Goal: Information Seeking & Learning: Learn about a topic

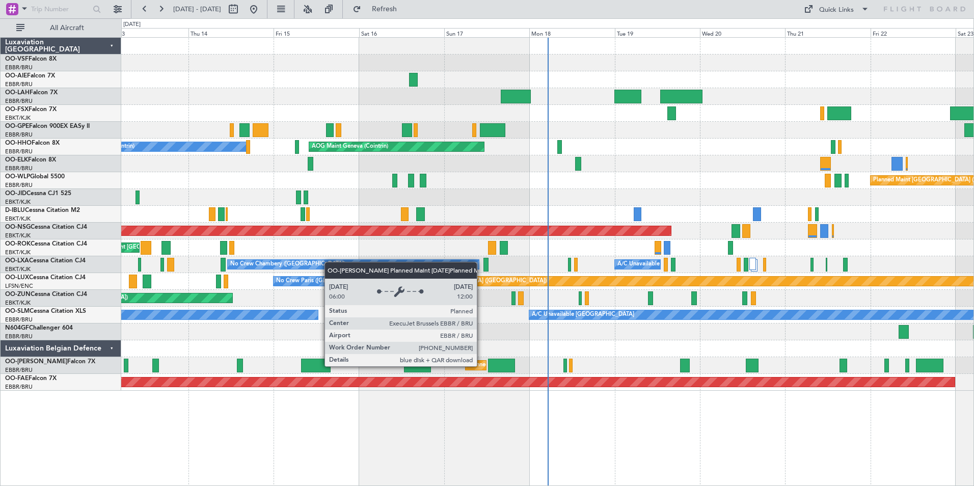
click at [482, 366] on div "Planned Maint [GEOGRAPHIC_DATA] ([GEOGRAPHIC_DATA] National)" at bounding box center [560, 365] width 184 height 15
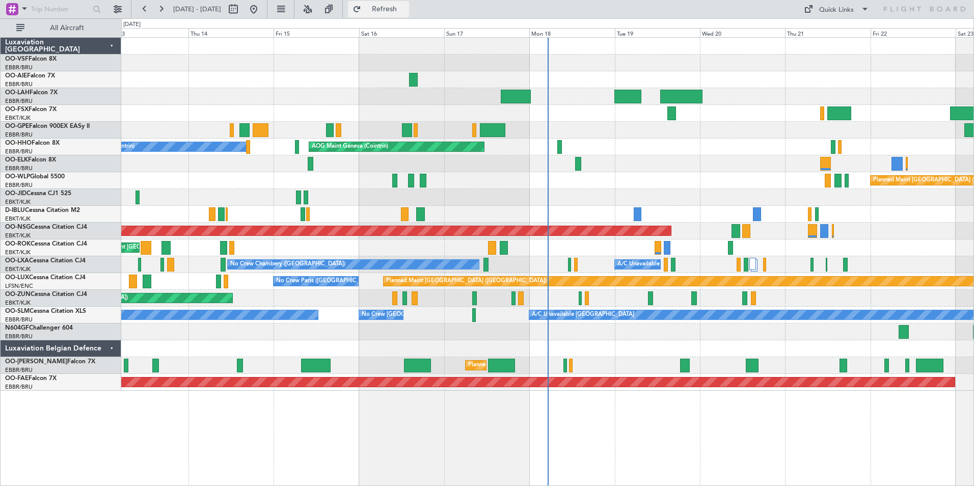
click at [406, 13] on span "Refresh" at bounding box center [384, 9] width 43 height 7
click at [441, 300] on div "Unplanned Maint [GEOGRAPHIC_DATA] ([GEOGRAPHIC_DATA])" at bounding box center [547, 298] width 853 height 17
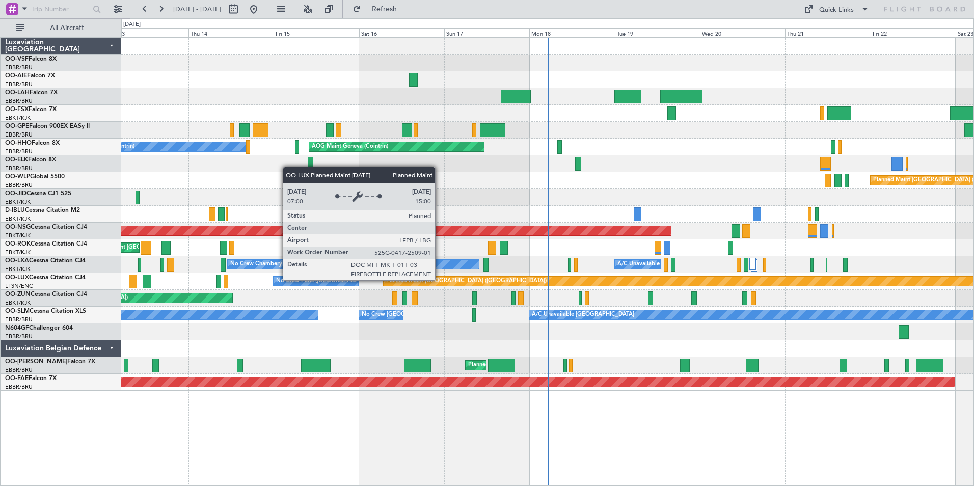
click at [440, 280] on div "Planned Maint [GEOGRAPHIC_DATA] ([GEOGRAPHIC_DATA])" at bounding box center [466, 281] width 161 height 15
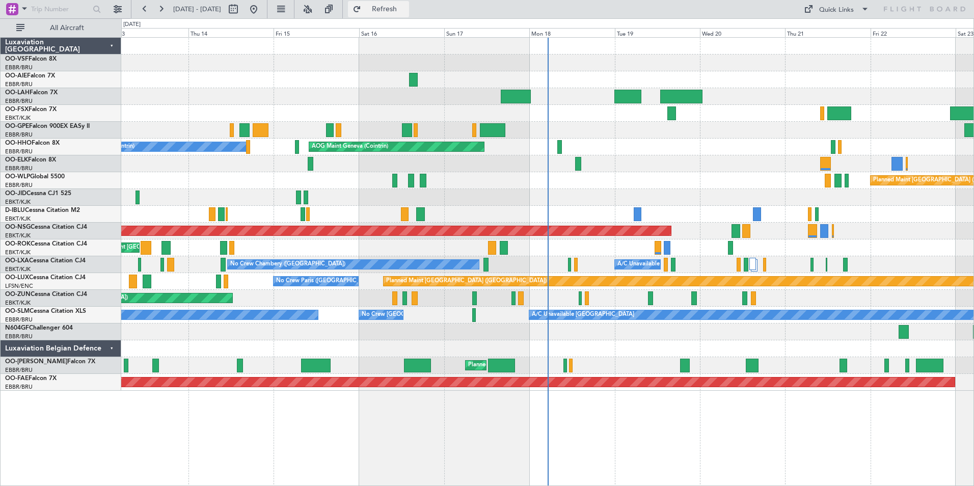
click at [406, 8] on span "Refresh" at bounding box center [384, 9] width 43 height 7
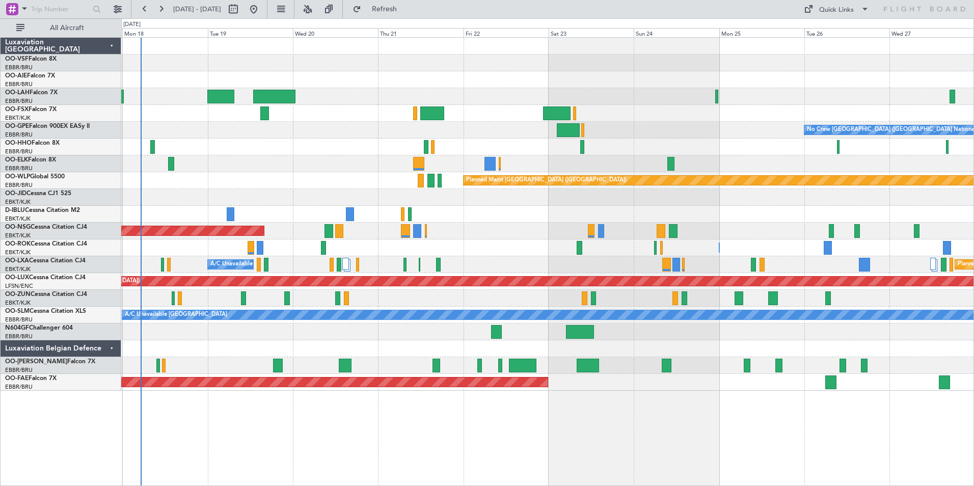
click at [401, 365] on div "No Crew [GEOGRAPHIC_DATA] ([GEOGRAPHIC_DATA] National) Planned Maint [GEOGRAPHI…" at bounding box center [547, 214] width 853 height 353
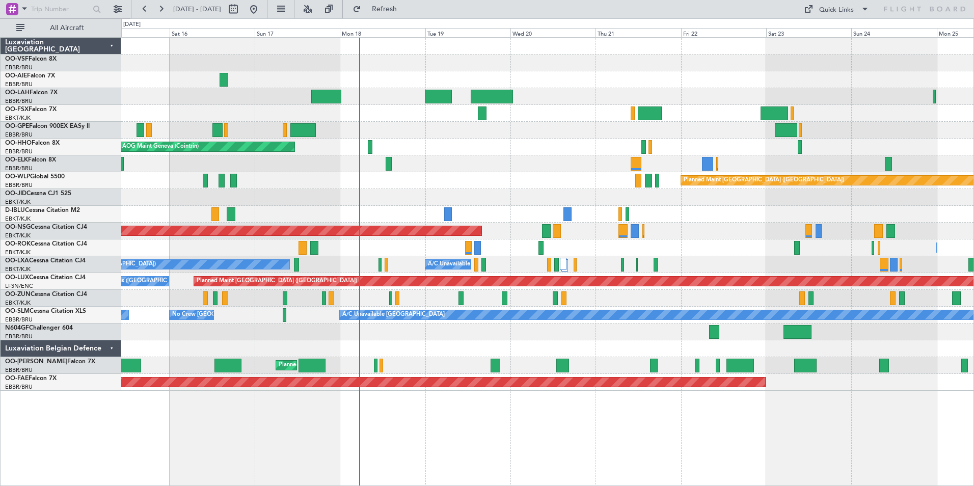
click at [506, 186] on div "Planned Maint [GEOGRAPHIC_DATA] ([GEOGRAPHIC_DATA])" at bounding box center [547, 180] width 853 height 17
click at [425, 163] on div at bounding box center [547, 163] width 853 height 17
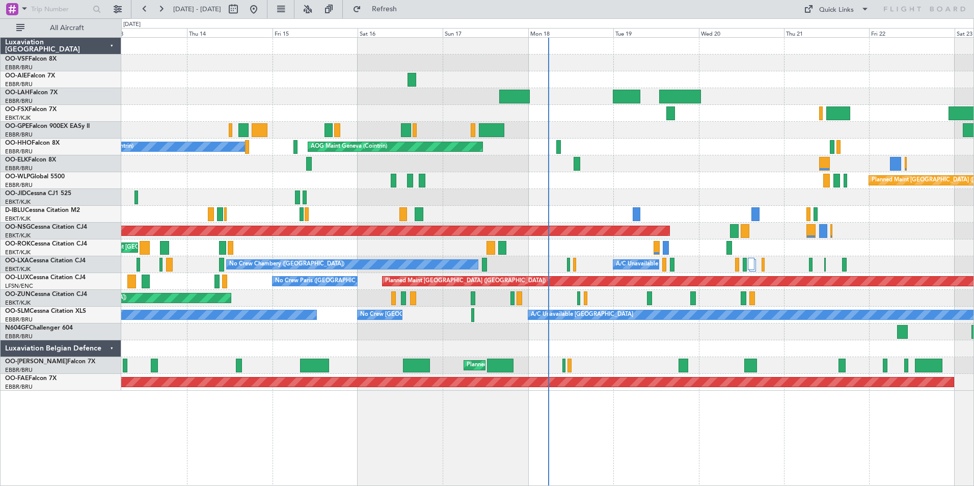
click at [41, 361] on link "OO-LUM Falcon 7X" at bounding box center [50, 362] width 90 height 6
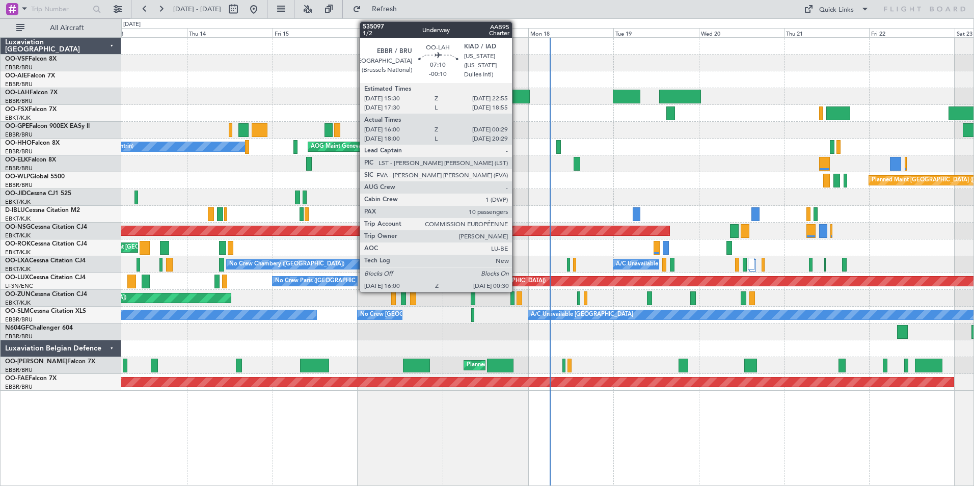
click at [517, 97] on div at bounding box center [514, 97] width 31 height 14
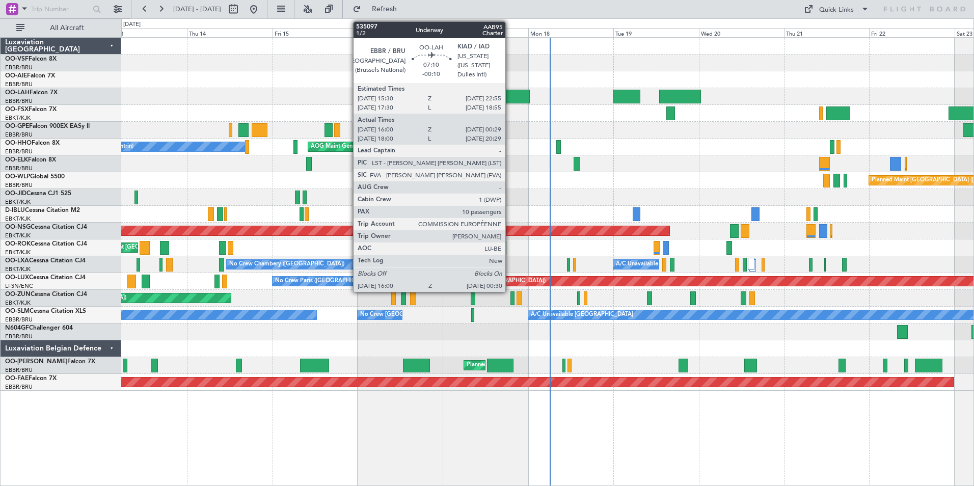
click at [510, 95] on div at bounding box center [514, 97] width 31 height 14
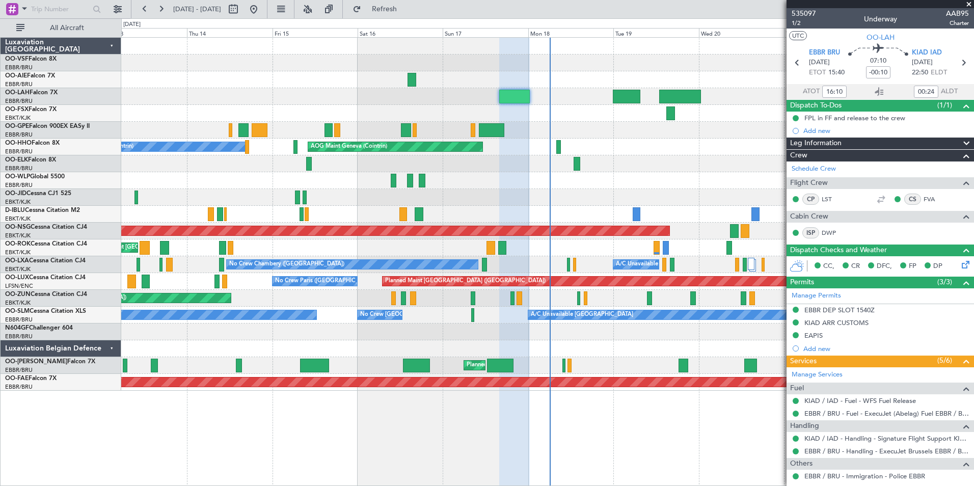
click at [970, 4] on span at bounding box center [969, 4] width 10 height 9
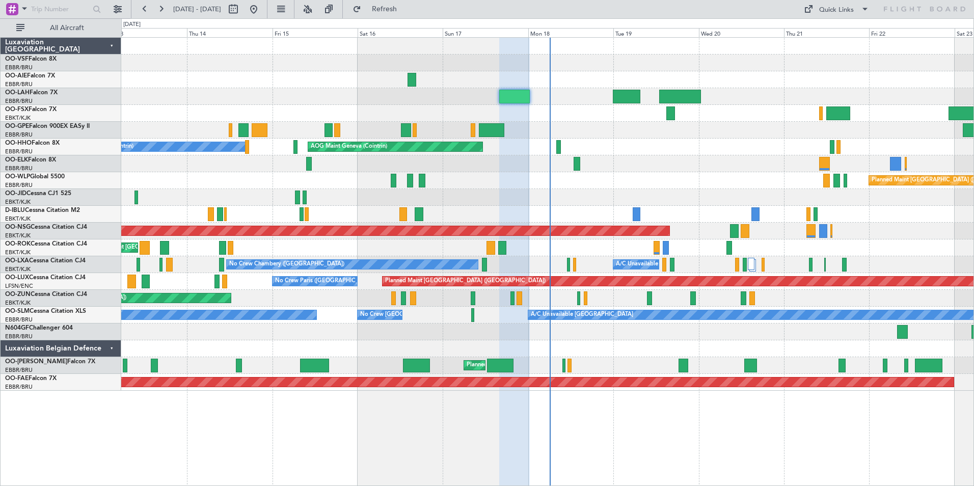
click at [969, 4] on span at bounding box center [969, 4] width 10 height 9
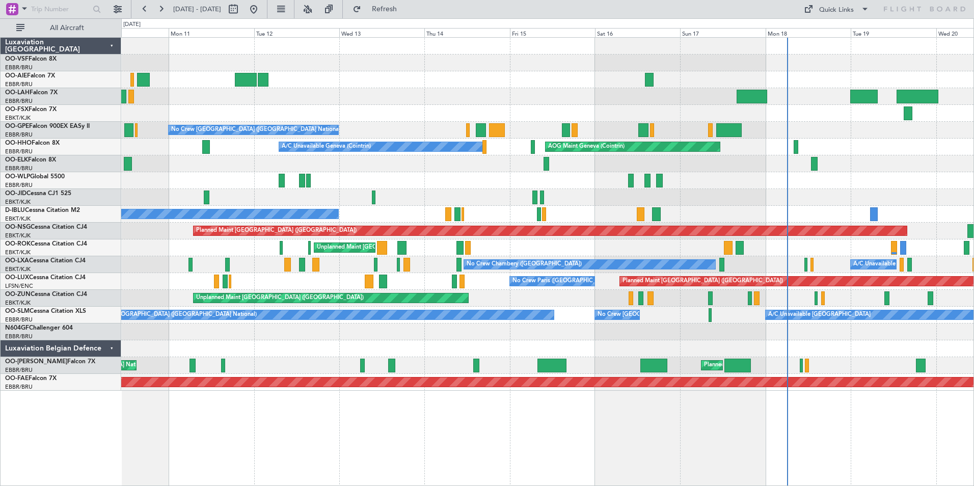
click at [581, 98] on div at bounding box center [547, 96] width 853 height 17
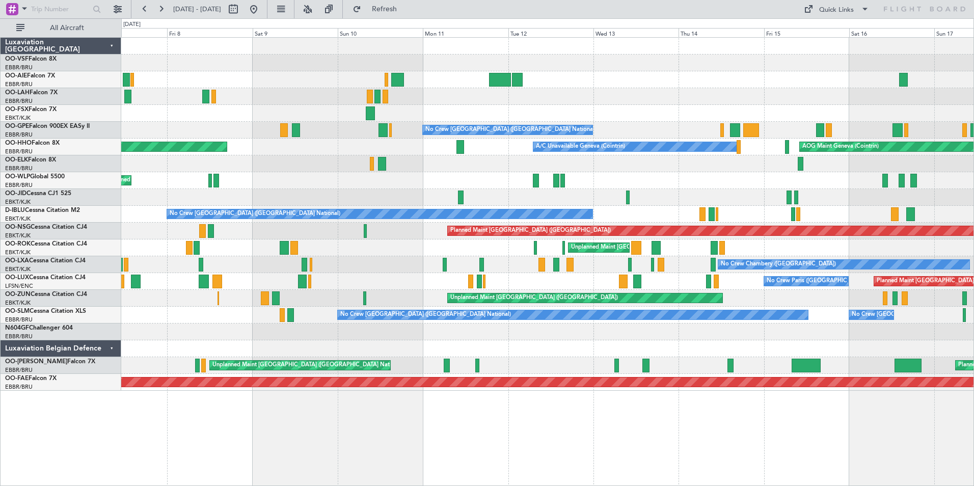
click at [551, 109] on div "Planned Maint [GEOGRAPHIC_DATA] ([GEOGRAPHIC_DATA] National) No Crew [GEOGRAPHI…" at bounding box center [547, 214] width 853 height 353
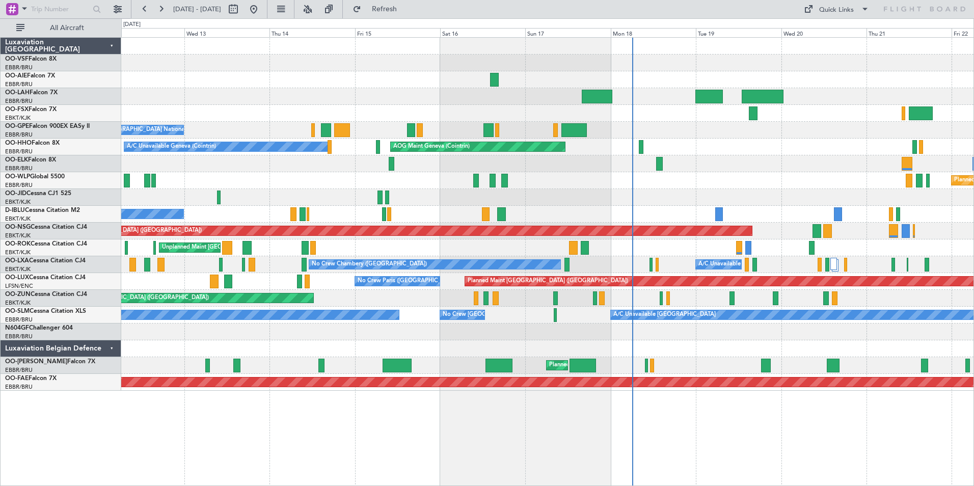
click at [398, 129] on div "No Crew [GEOGRAPHIC_DATA] ([GEOGRAPHIC_DATA] National)" at bounding box center [547, 130] width 853 height 17
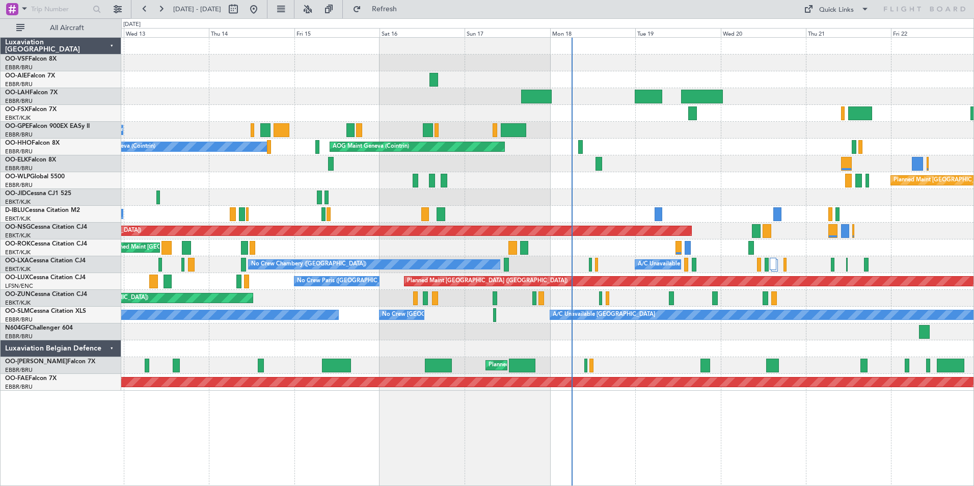
click at [470, 91] on div "No Crew [GEOGRAPHIC_DATA] ([GEOGRAPHIC_DATA] National) AOG Maint Geneva ([GEOGR…" at bounding box center [547, 214] width 853 height 353
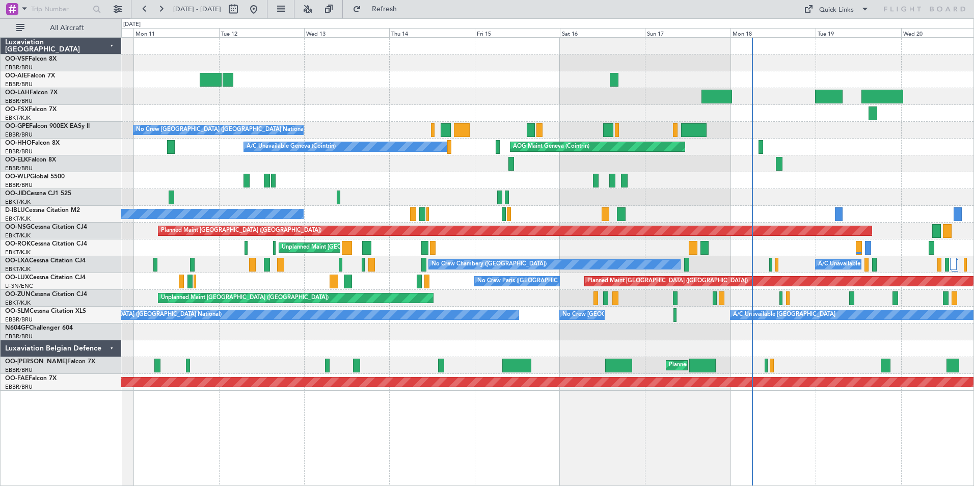
click at [149, 56] on div "No Crew [GEOGRAPHIC_DATA] ([GEOGRAPHIC_DATA] National) AOG Maint Geneva ([GEOGR…" at bounding box center [547, 214] width 853 height 353
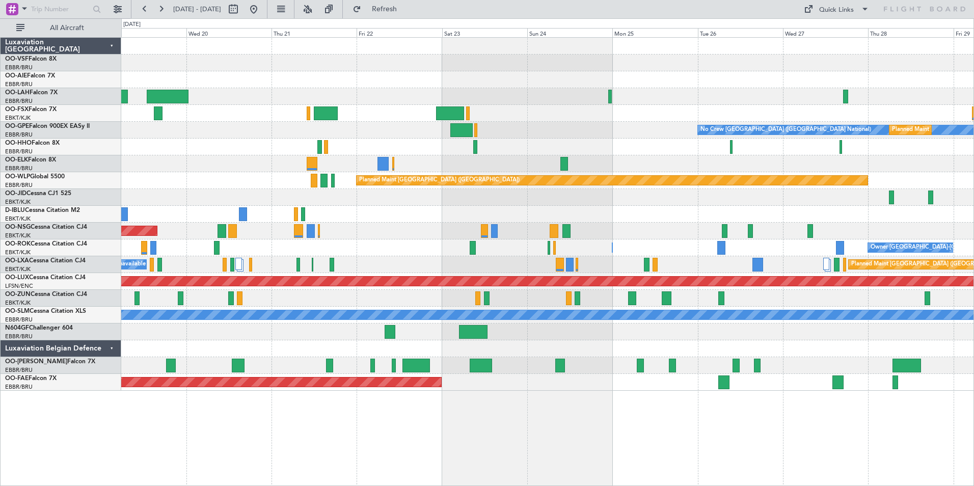
click at [524, 345] on div at bounding box center [547, 348] width 853 height 17
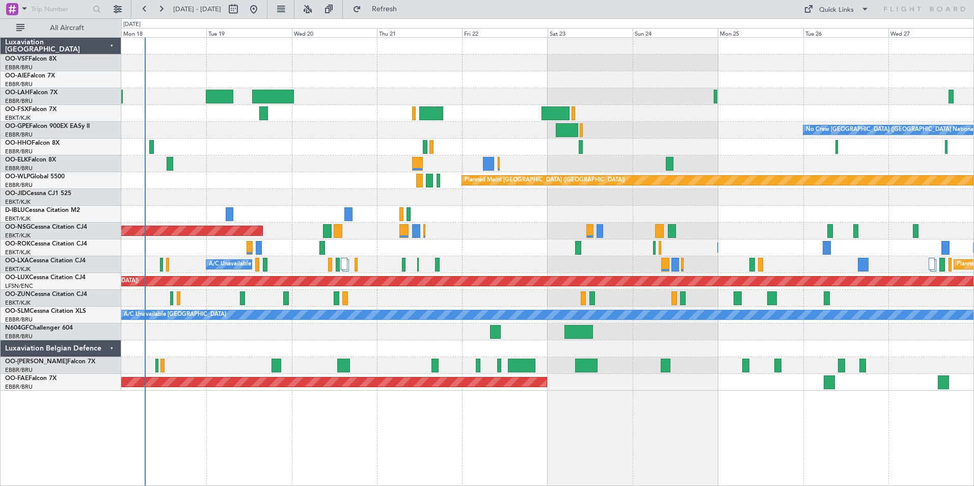
click at [357, 64] on div at bounding box center [547, 63] width 853 height 17
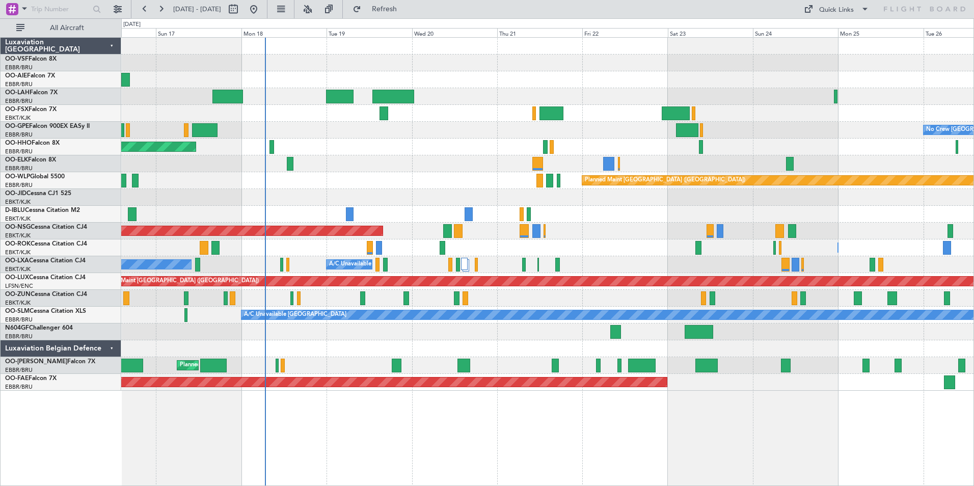
click at [364, 332] on div at bounding box center [547, 332] width 853 height 17
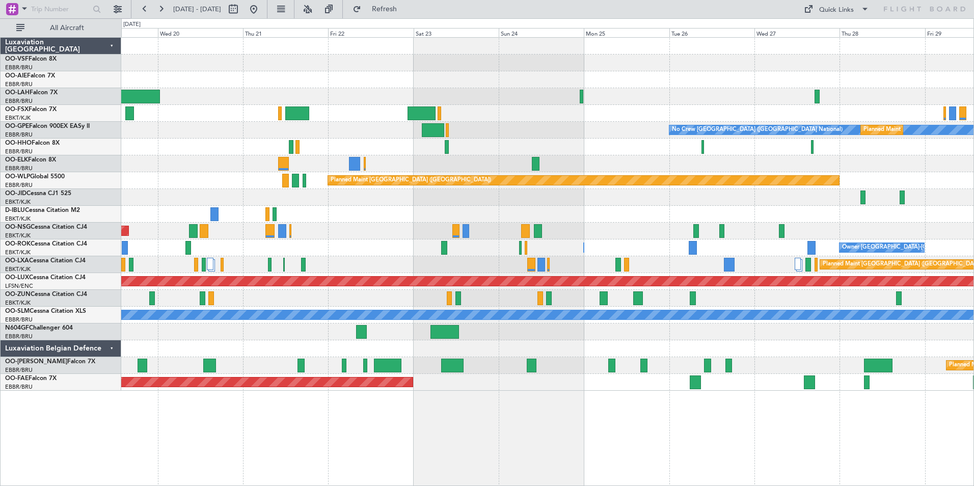
click at [321, 327] on div at bounding box center [547, 332] width 853 height 17
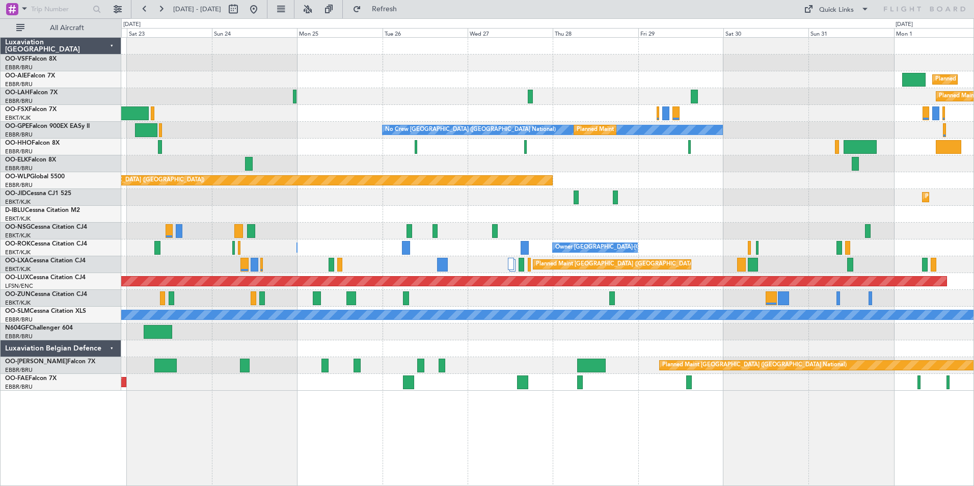
click at [488, 325] on div at bounding box center [547, 332] width 853 height 17
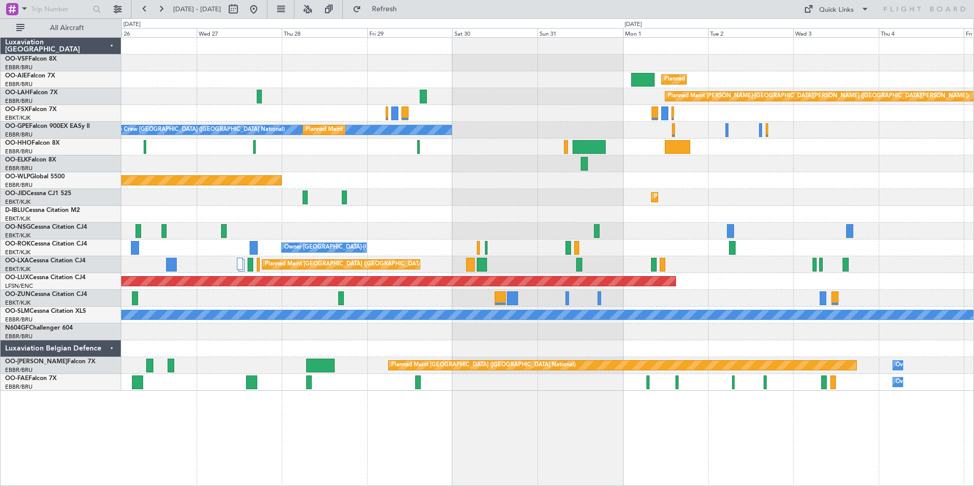
click at [581, 330] on div at bounding box center [547, 332] width 853 height 17
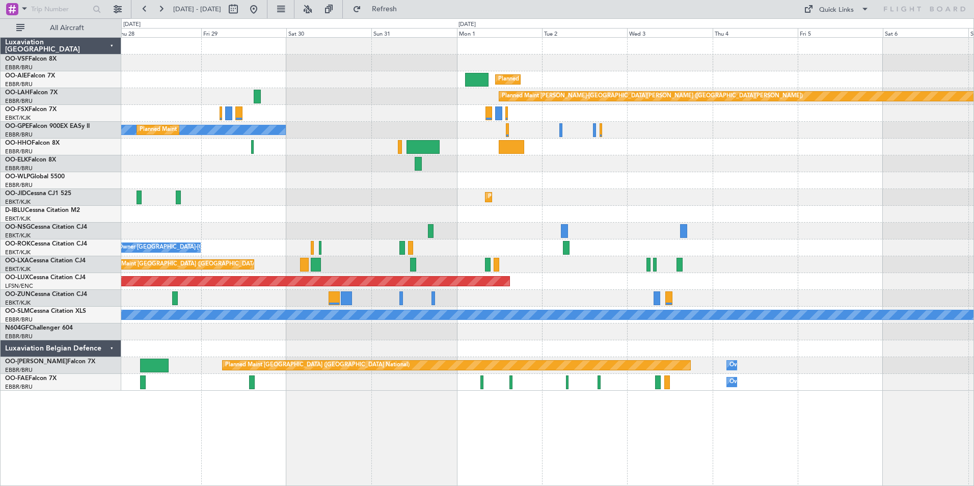
click at [586, 339] on div at bounding box center [547, 332] width 853 height 17
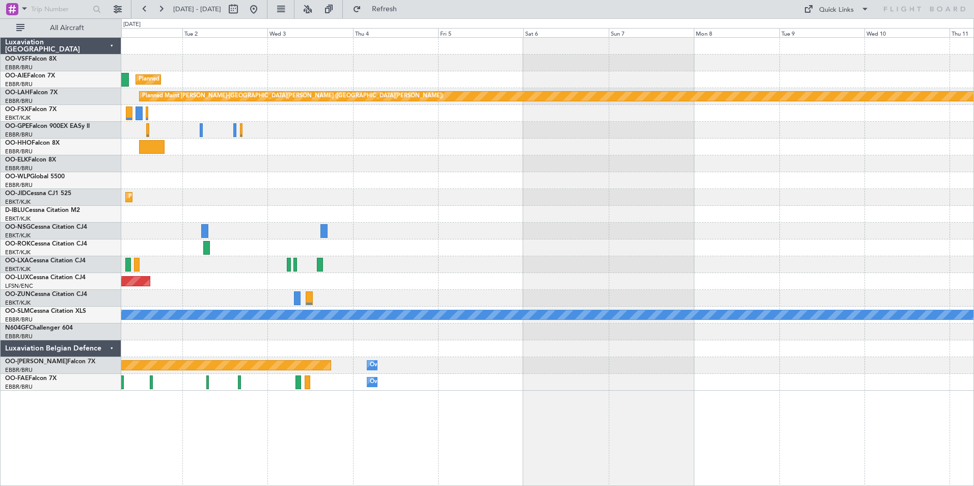
click at [588, 337] on div "Planned Maint [GEOGRAPHIC_DATA] ([GEOGRAPHIC_DATA]) Planned [GEOGRAPHIC_DATA][P…" at bounding box center [547, 214] width 853 height 353
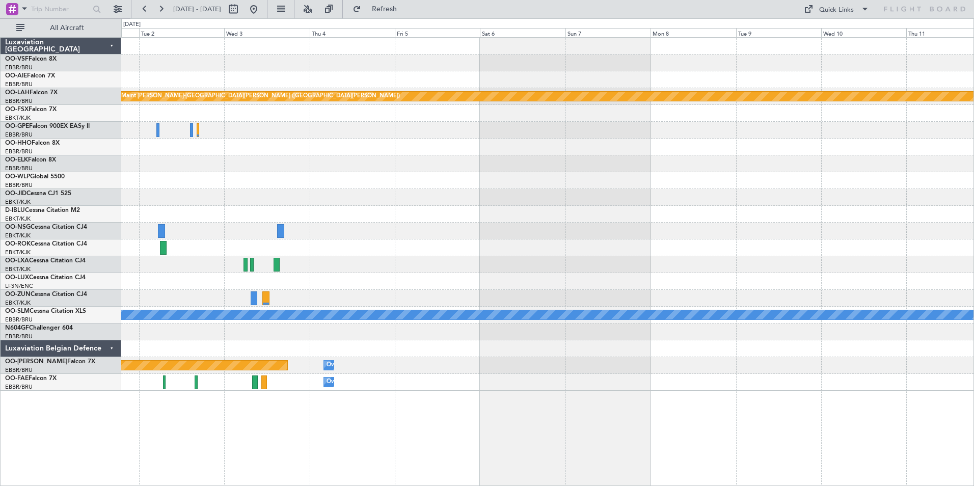
click at [560, 332] on div at bounding box center [547, 332] width 853 height 17
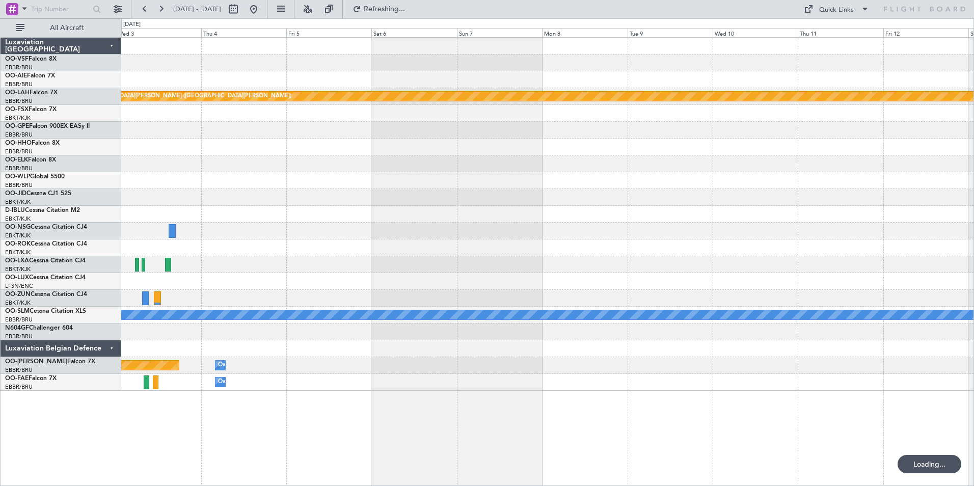
click at [663, 339] on div at bounding box center [547, 332] width 853 height 17
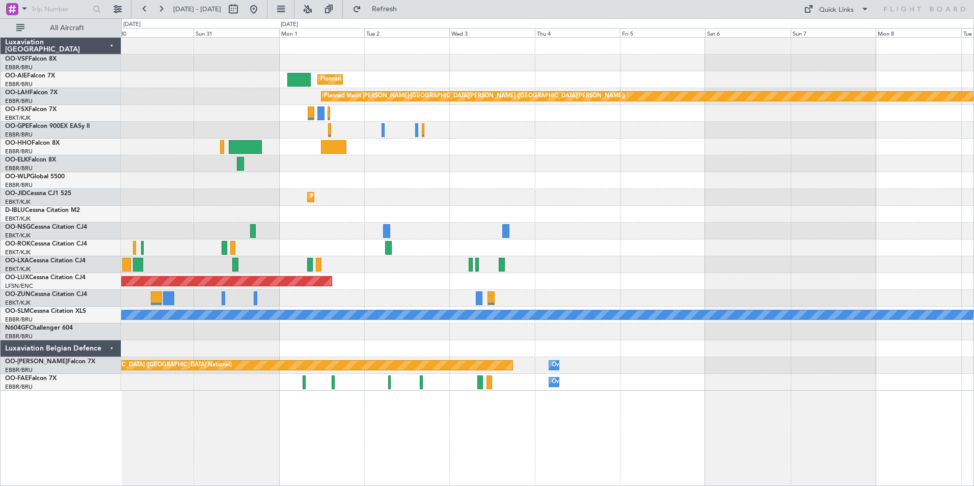
click at [669, 332] on div at bounding box center [547, 332] width 853 height 17
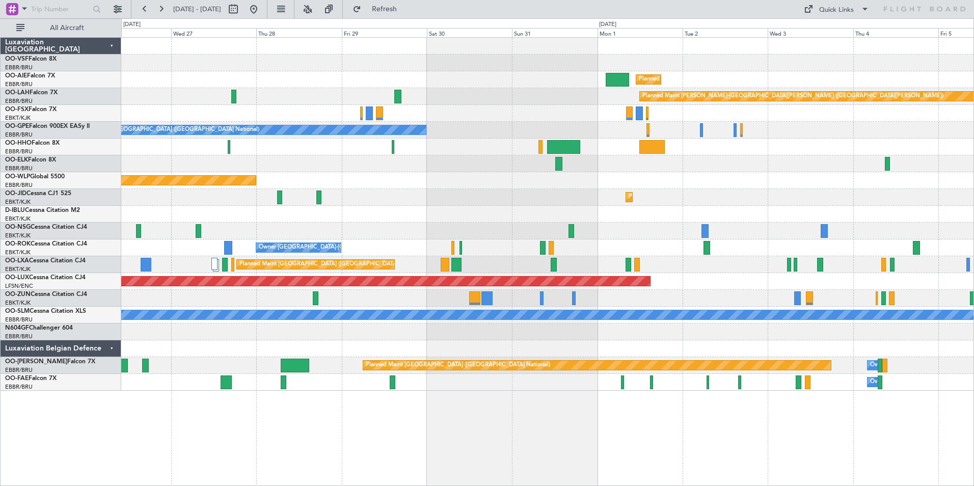
click at [599, 332] on div at bounding box center [547, 332] width 853 height 17
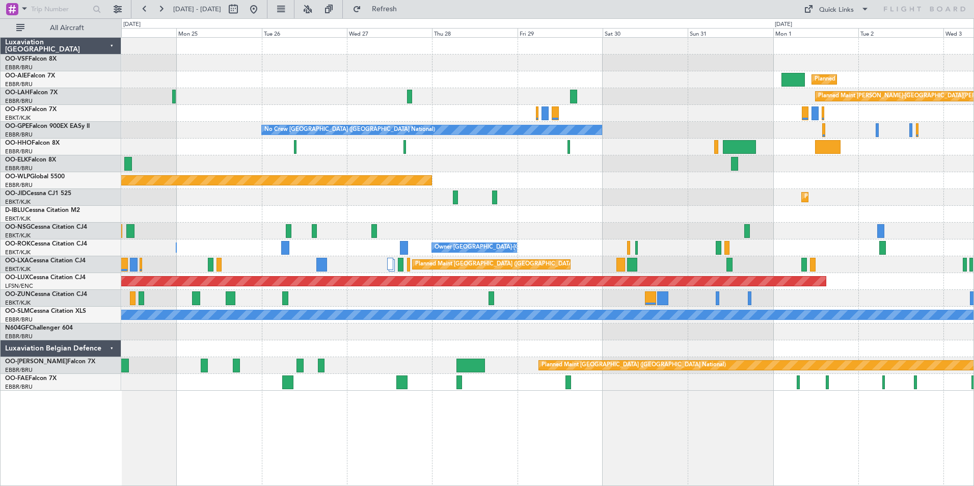
click at [627, 335] on div at bounding box center [547, 332] width 853 height 17
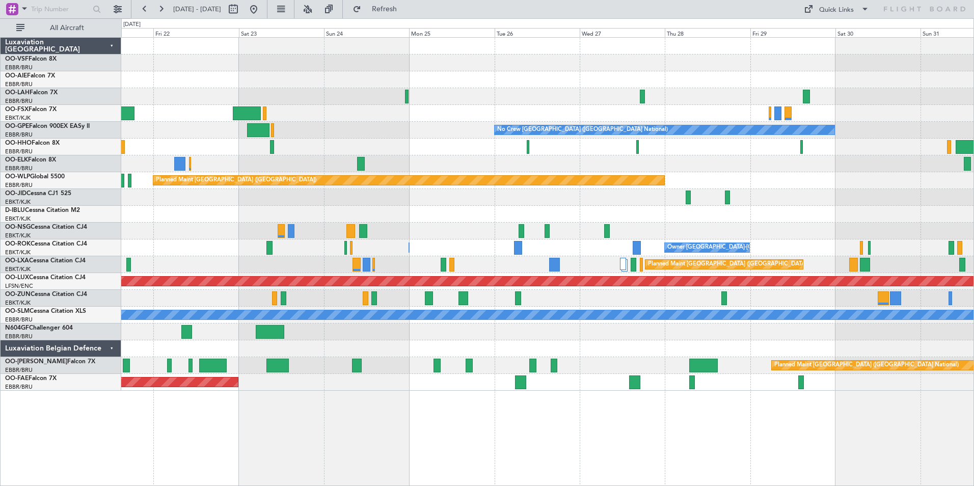
click at [661, 331] on div at bounding box center [547, 332] width 853 height 17
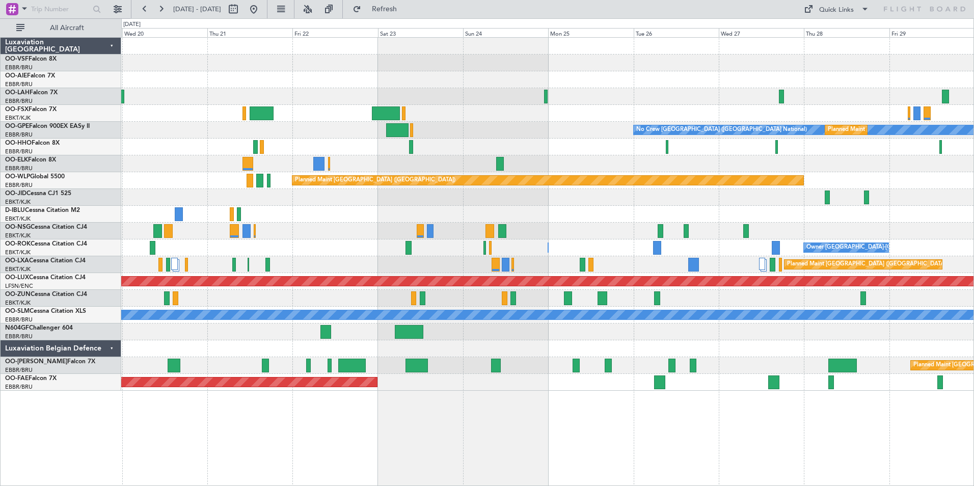
click at [561, 96] on div at bounding box center [547, 96] width 853 height 17
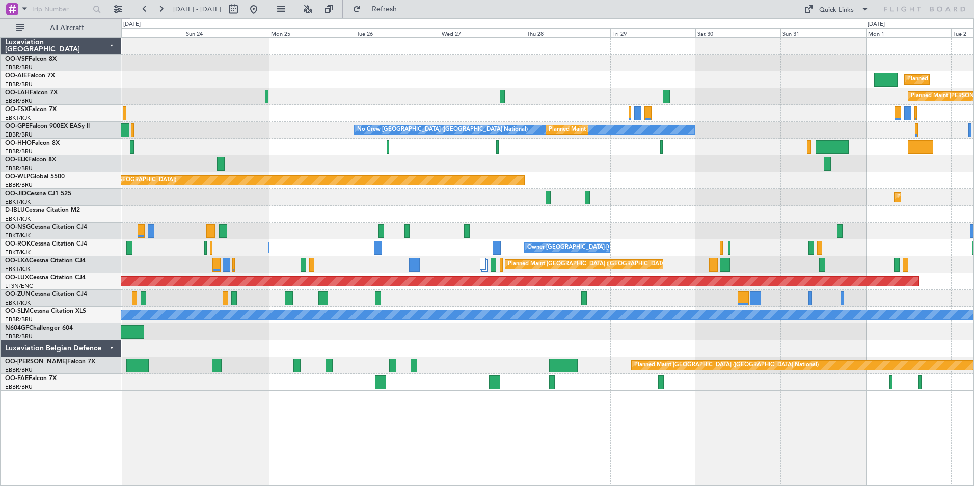
click at [552, 114] on div "Planned Maint [GEOGRAPHIC_DATA] ([GEOGRAPHIC_DATA]) Planned [GEOGRAPHIC_DATA][P…" at bounding box center [547, 214] width 853 height 353
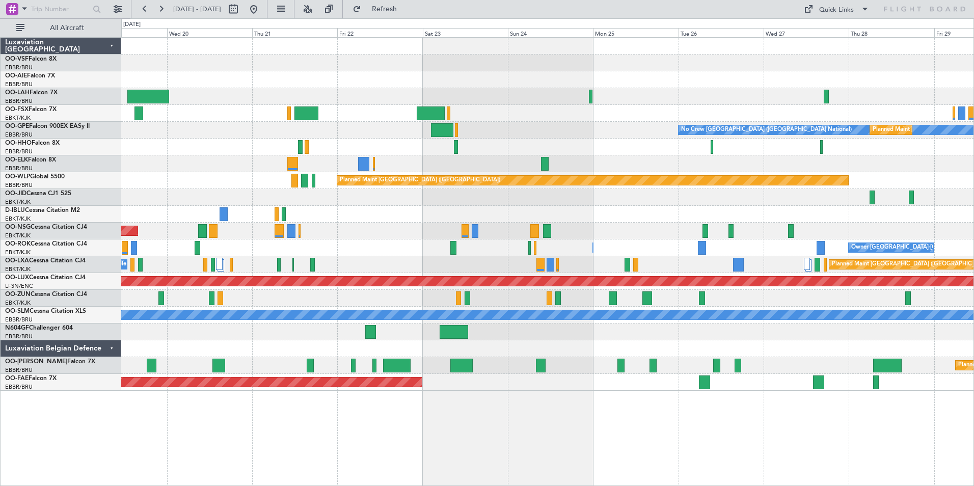
click at [592, 96] on div at bounding box center [547, 96] width 853 height 17
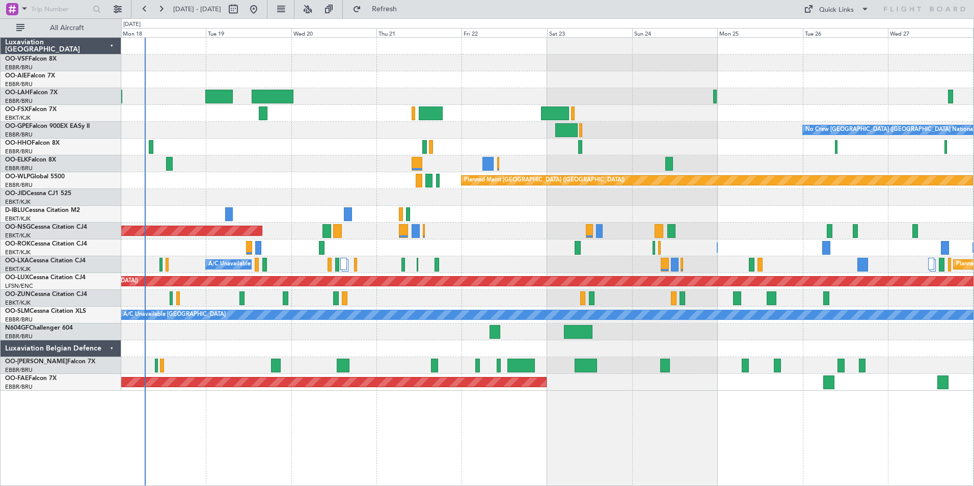
click at [375, 107] on div "No Crew [GEOGRAPHIC_DATA] ([GEOGRAPHIC_DATA] National) Planned Maint [GEOGRAPHI…" at bounding box center [547, 214] width 853 height 353
click at [33, 124] on link "OO-GPE Falcon 900EX EASy II" at bounding box center [47, 126] width 85 height 6
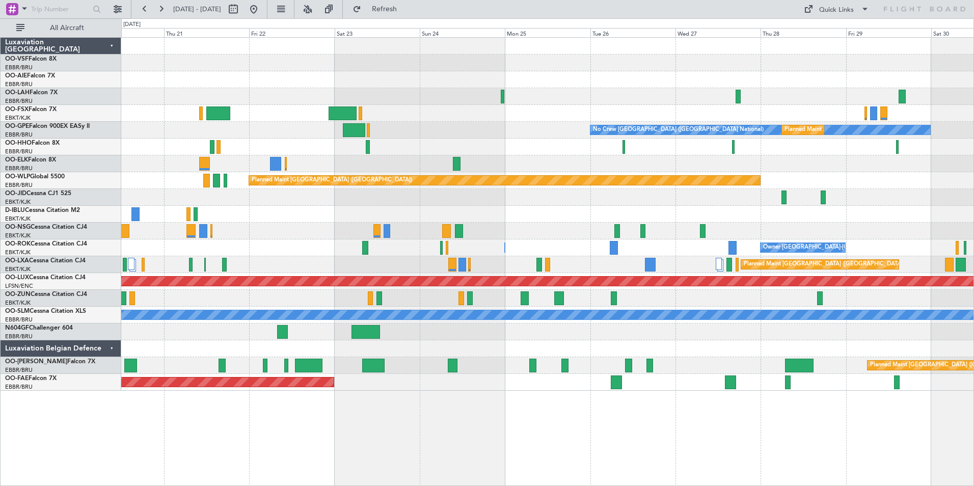
click at [32, 193] on div "Planned Maint [GEOGRAPHIC_DATA] ([GEOGRAPHIC_DATA]) Planned [GEOGRAPHIC_DATA][P…" at bounding box center [487, 252] width 974 height 468
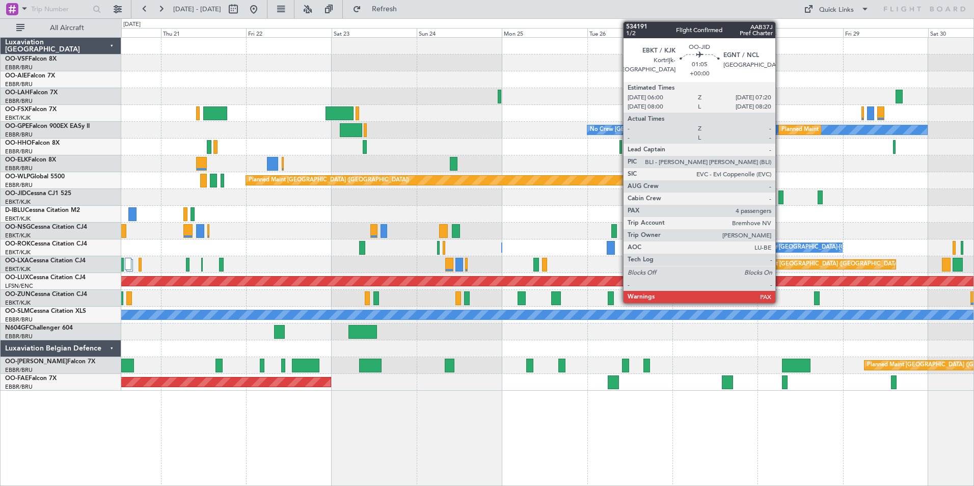
click at [780, 197] on div at bounding box center [781, 198] width 5 height 14
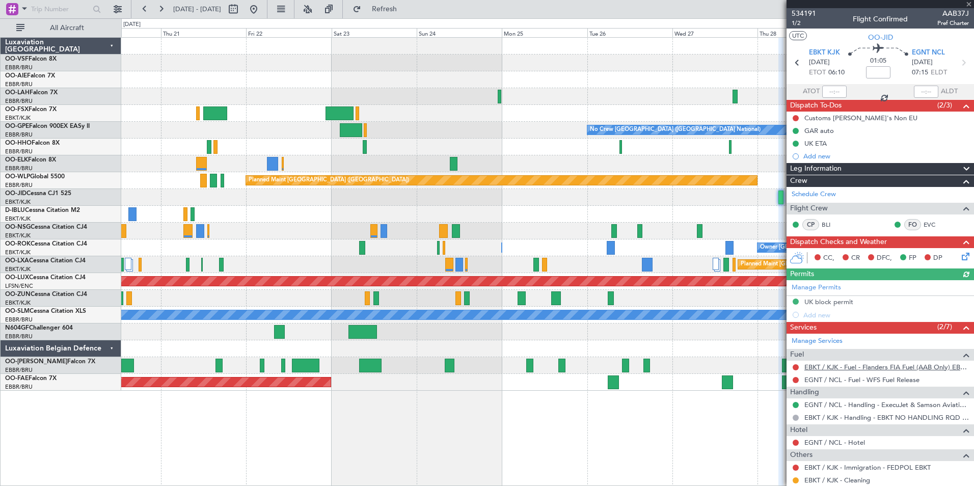
scroll to position [55, 0]
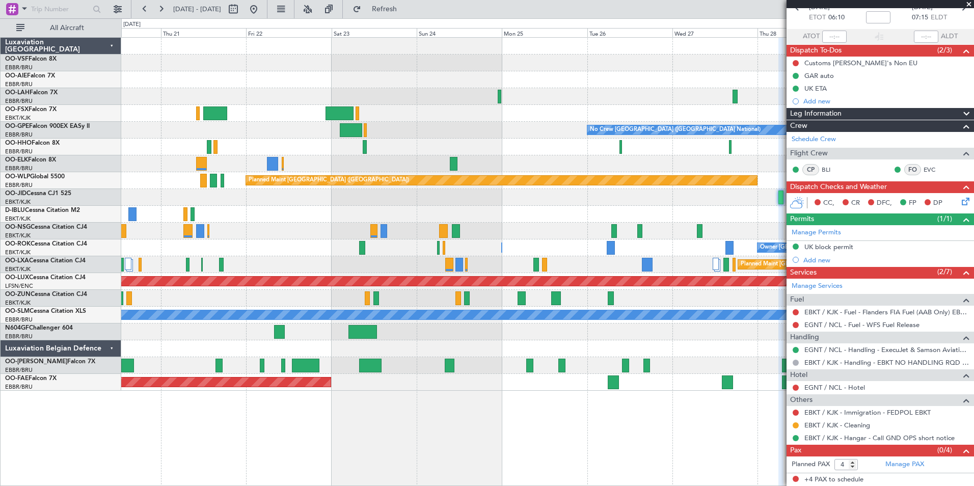
click at [970, 5] on span at bounding box center [969, 4] width 10 height 9
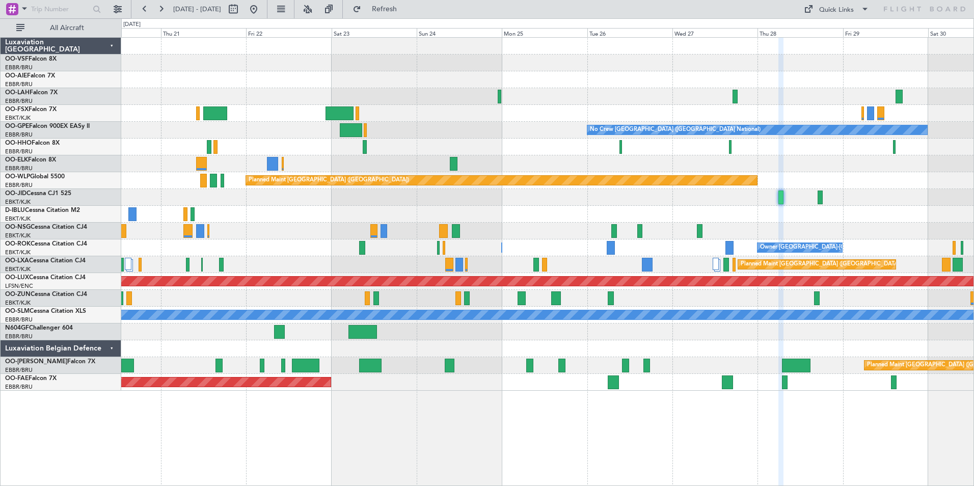
type input "0"
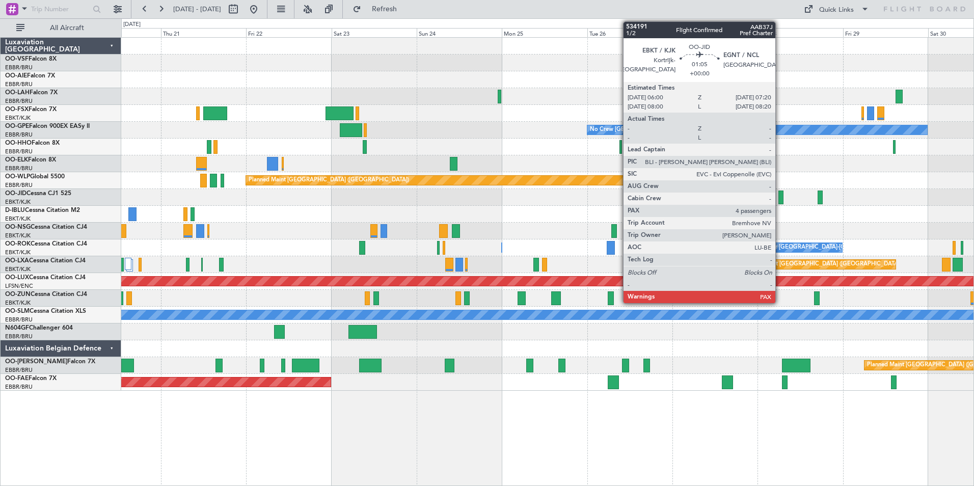
click at [780, 198] on div at bounding box center [781, 198] width 5 height 14
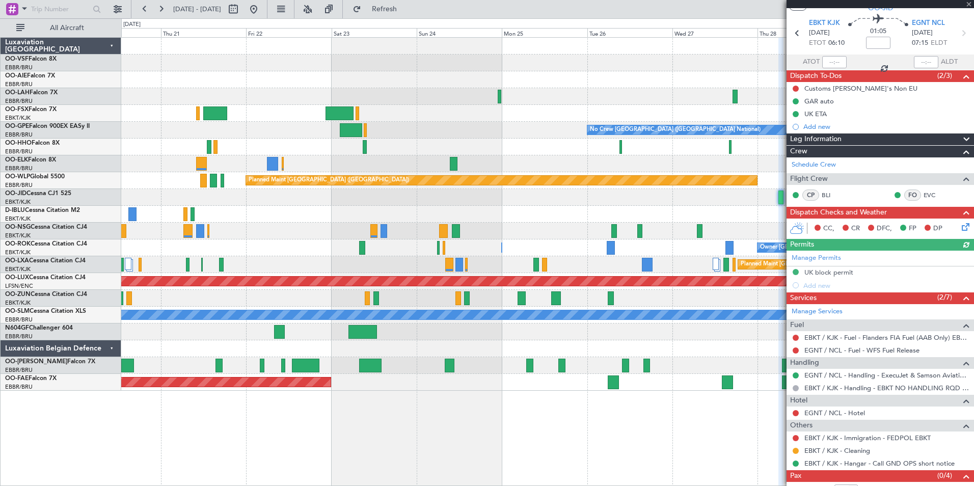
scroll to position [55, 0]
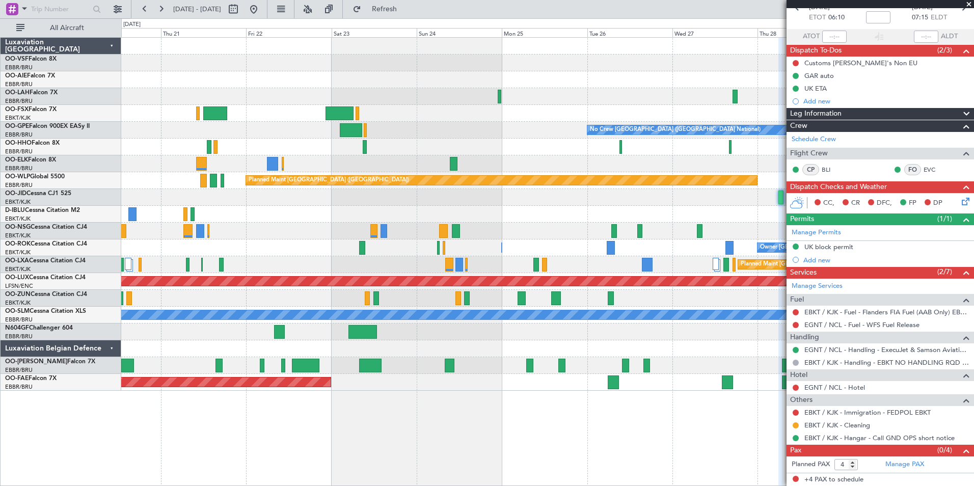
click at [968, 3] on span at bounding box center [969, 4] width 10 height 9
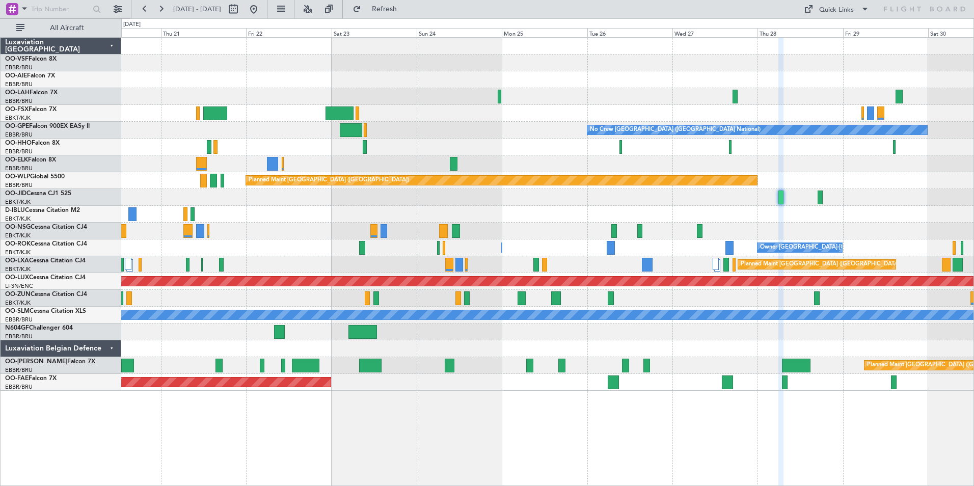
type input "0"
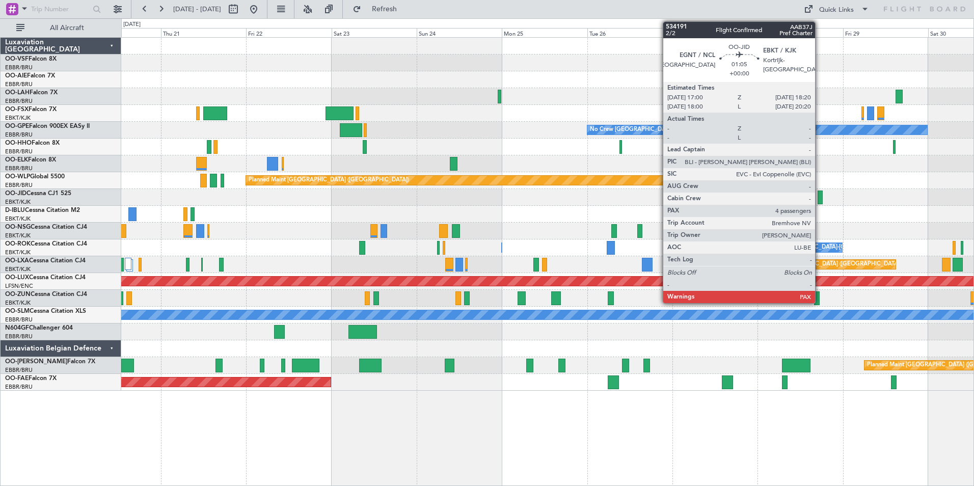
click at [820, 198] on div at bounding box center [820, 198] width 5 height 14
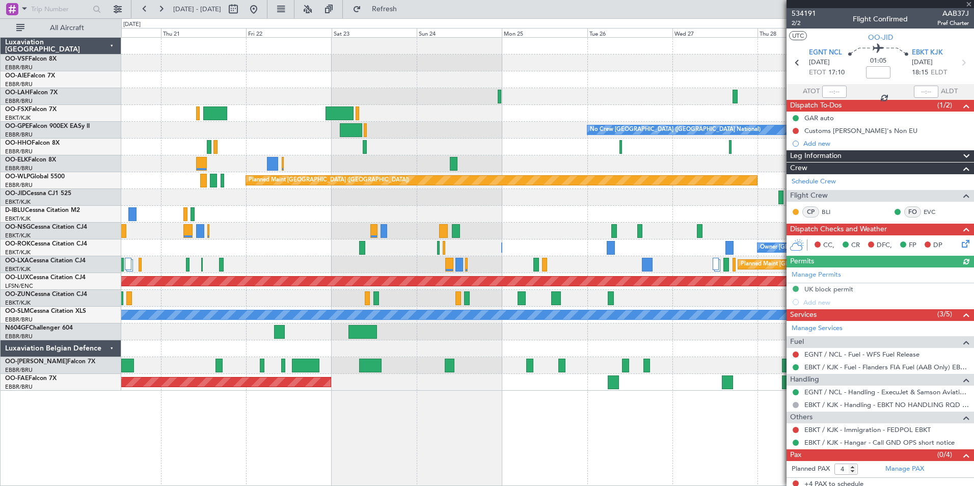
click at [969, 3] on div at bounding box center [881, 4] width 188 height 8
click at [969, 4] on span at bounding box center [969, 4] width 10 height 9
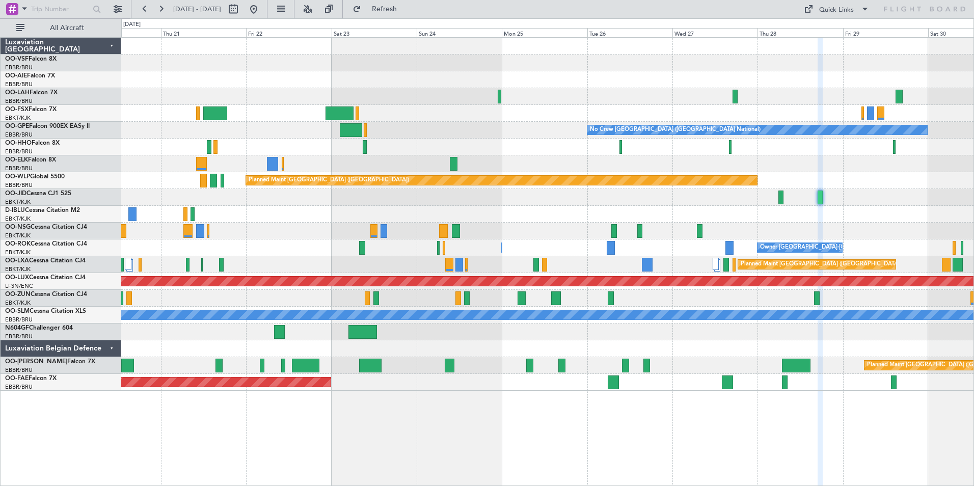
type input "0"
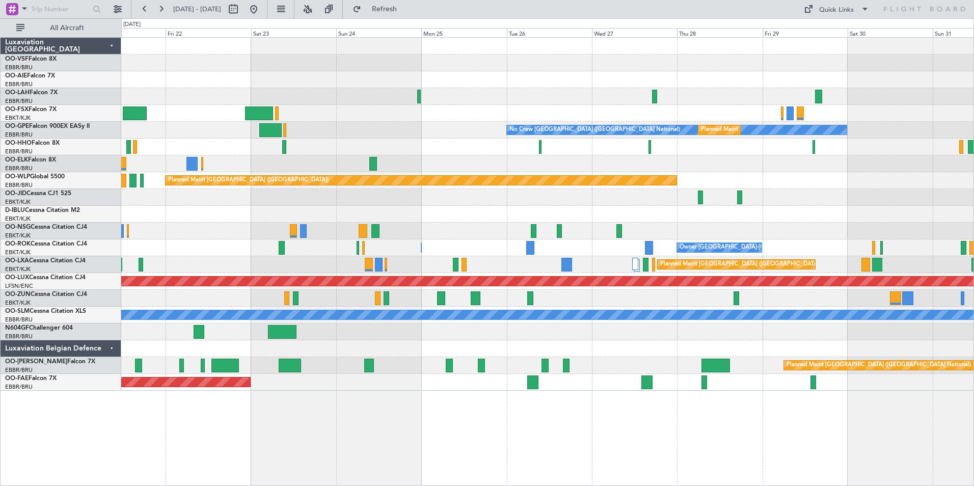
click at [229, 207] on div "Planned Maint [GEOGRAPHIC_DATA] ([GEOGRAPHIC_DATA]) Planned [GEOGRAPHIC_DATA][P…" at bounding box center [547, 214] width 853 height 353
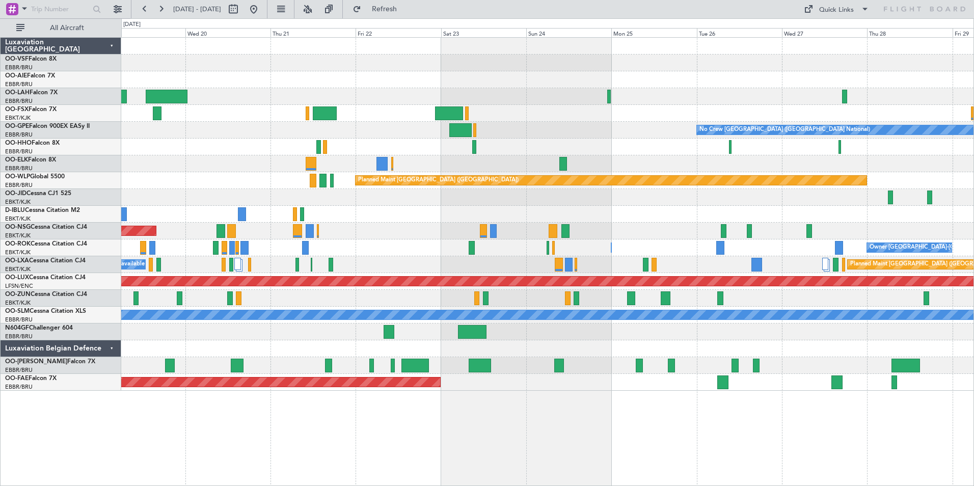
click at [628, 195] on div at bounding box center [547, 197] width 853 height 17
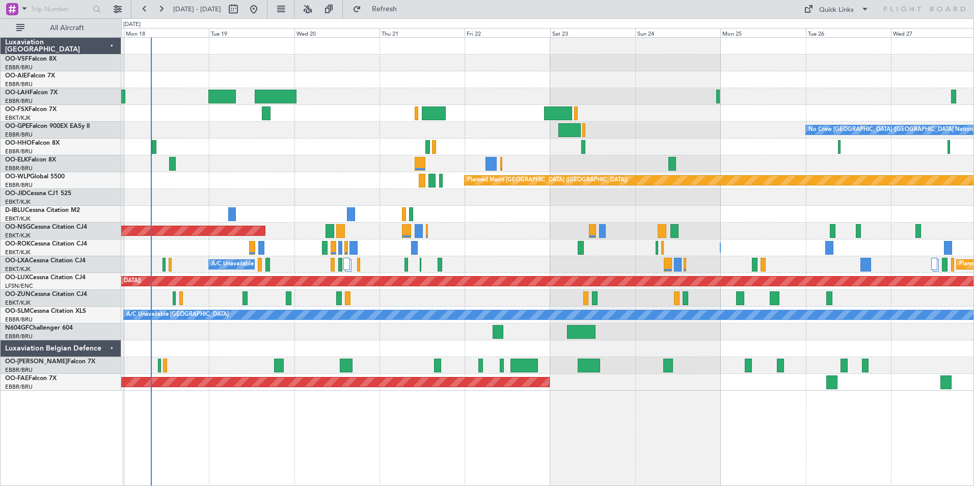
click at [337, 419] on div "No Crew [GEOGRAPHIC_DATA] ([GEOGRAPHIC_DATA] National) Planned Maint [GEOGRAPHI…" at bounding box center [547, 261] width 853 height 449
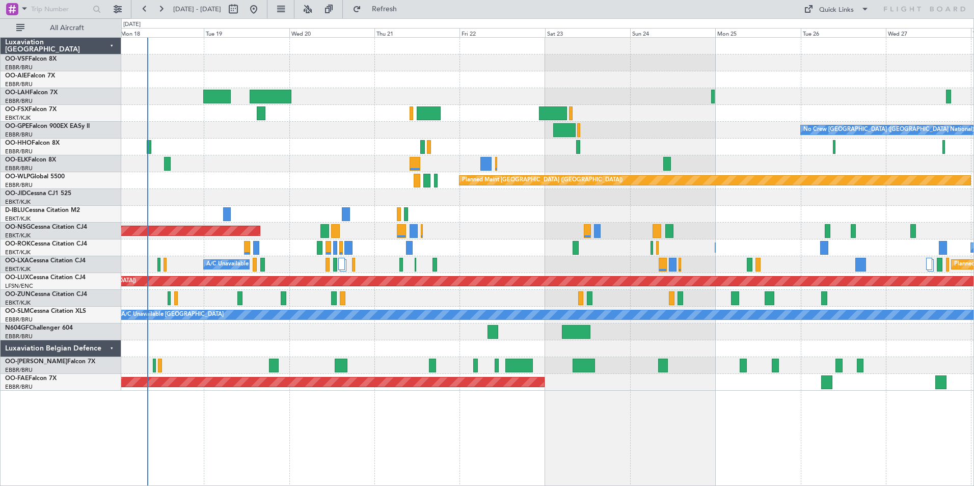
click at [332, 144] on div "AOG Maint Geneva (Cointrin)" at bounding box center [547, 147] width 853 height 17
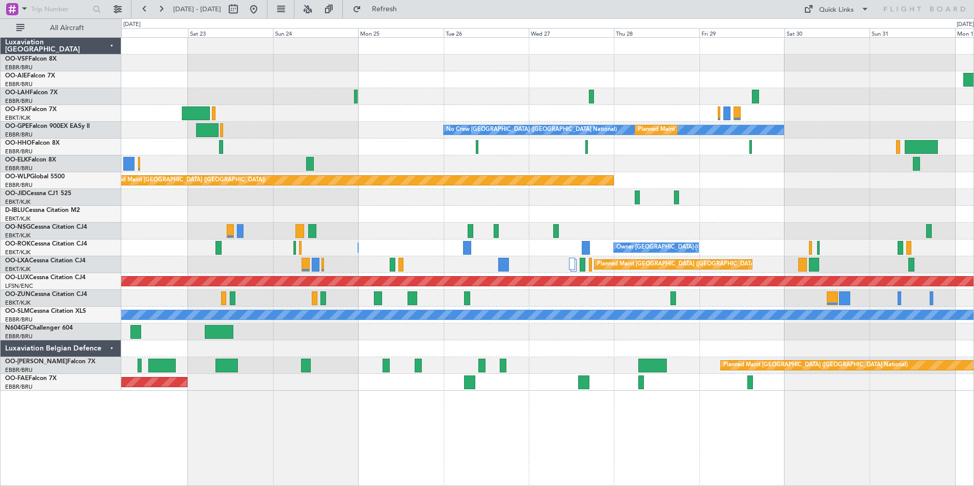
click at [529, 449] on div "Planned Maint [GEOGRAPHIC_DATA] ([GEOGRAPHIC_DATA]) Planned [GEOGRAPHIC_DATA][P…" at bounding box center [547, 261] width 853 height 449
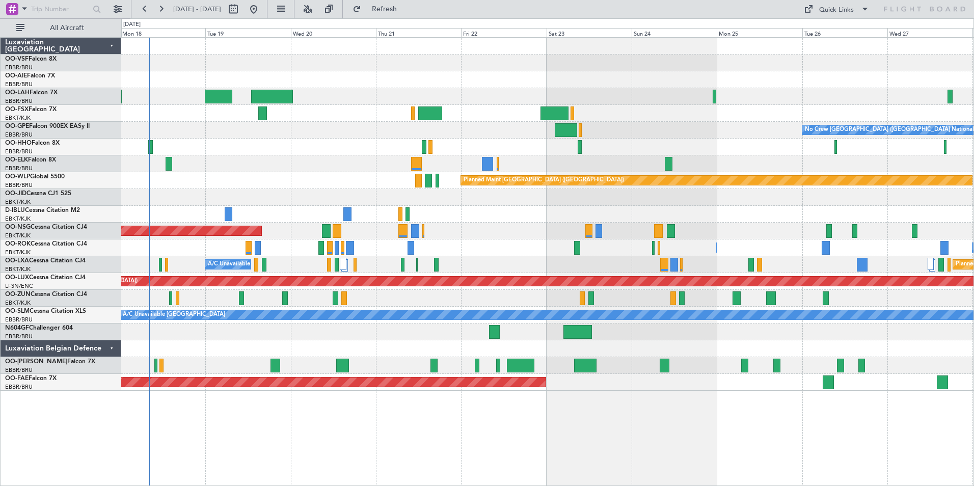
click at [829, 431] on div "No Crew [GEOGRAPHIC_DATA] ([GEOGRAPHIC_DATA] National) Planned Maint [GEOGRAPHI…" at bounding box center [547, 261] width 853 height 449
